Goal: Information Seeking & Learning: Learn about a topic

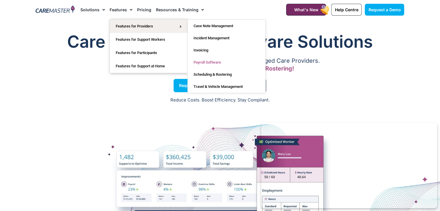
click at [201, 62] on link "Payroll Software" at bounding box center [227, 62] width 78 height 12
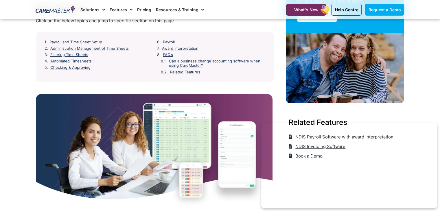
scroll to position [95, 0]
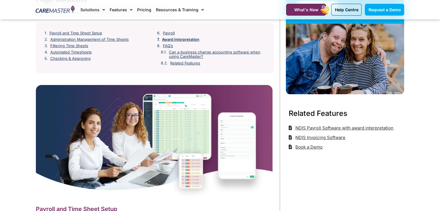
click at [192, 40] on link "Award Interpretation" at bounding box center [180, 39] width 37 height 5
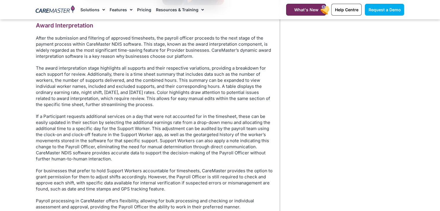
scroll to position [1359, 0]
